Goal: Download file/media

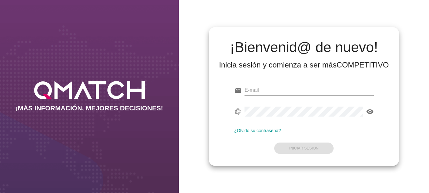
type input "[EMAIL_ADDRESS][DOMAIN_NAME]"
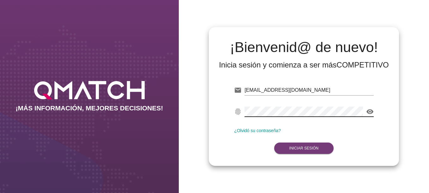
click at [296, 148] on strong "Iniciar Sesión" at bounding box center [303, 148] width 29 height 4
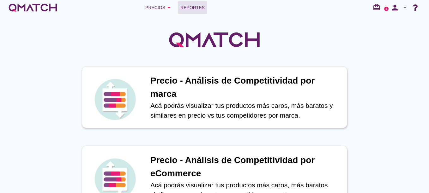
click at [188, 8] on span "Reportes" at bounding box center [192, 8] width 24 height 8
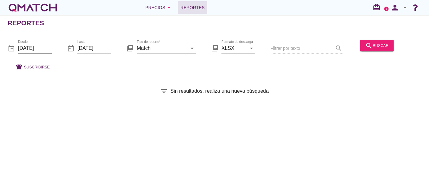
click at [41, 47] on input "[DATE]" at bounding box center [35, 48] width 34 height 10
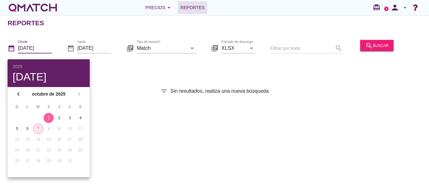
click at [39, 130] on div "7" at bounding box center [37, 129] width 9 height 6
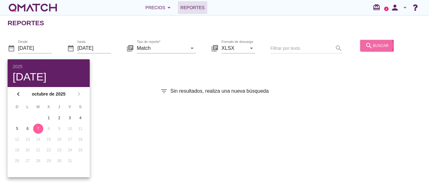
click at [375, 42] on div "search buscar" at bounding box center [376, 46] width 23 height 8
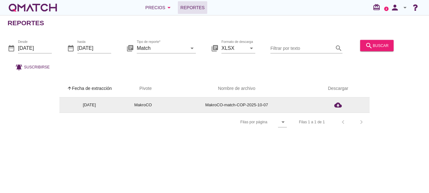
click at [338, 100] on td "cloud_download" at bounding box center [337, 105] width 63 height 15
click at [335, 103] on icon "cloud_download" at bounding box center [338, 105] width 8 height 8
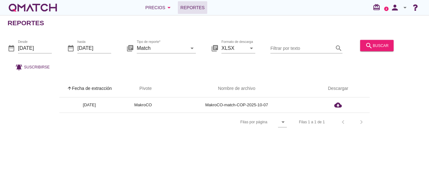
click at [240, 27] on div "Reportes" at bounding box center [218, 22] width 421 height 15
click at [365, 46] on icon "search" at bounding box center [369, 46] width 8 height 8
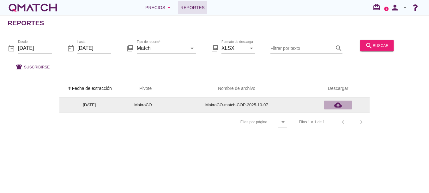
click at [336, 105] on icon "cloud_download" at bounding box center [338, 105] width 8 height 8
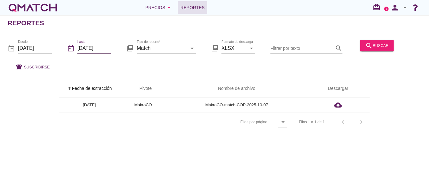
click at [96, 46] on input "[DATE]" at bounding box center [94, 48] width 34 height 10
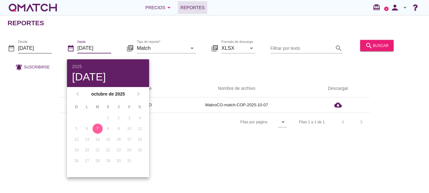
click at [44, 47] on input "[DATE]" at bounding box center [35, 48] width 34 height 10
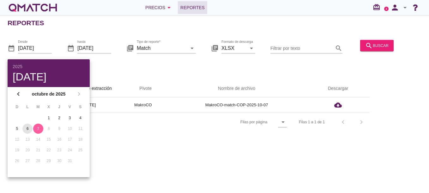
click at [27, 126] on div "6" at bounding box center [27, 129] width 10 height 6
type input "[DATE]"
click at [374, 50] on button "search buscar" at bounding box center [376, 45] width 33 height 11
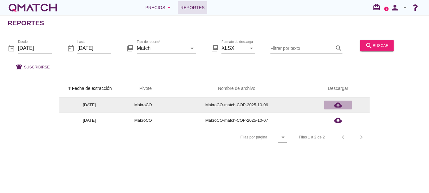
click at [336, 106] on icon "cloud_download" at bounding box center [338, 105] width 8 height 8
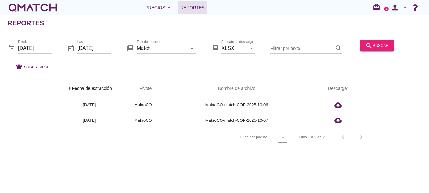
click at [157, 160] on div "Reportes date_range Desde [DATE] date_range hasta [DATE] library_books Tipo de …" at bounding box center [214, 104] width 429 height 178
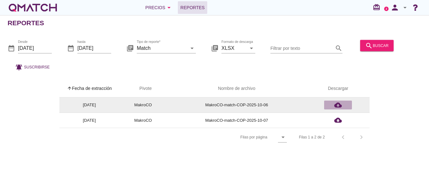
click at [336, 105] on icon "cloud_download" at bounding box center [338, 105] width 8 height 8
